Goal: Check status

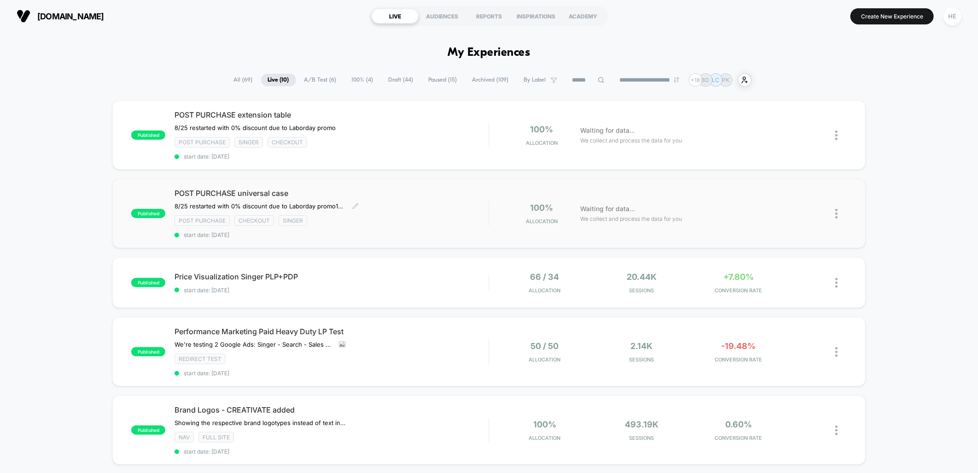
click at [385, 215] on div "Post Purchase checkout Singer" at bounding box center [332, 220] width 314 height 11
click at [372, 133] on div "POST PURCHASE extension table ﻿8/25 restarted with 0% discount due to Laborday …" at bounding box center [332, 135] width 314 height 50
